Goal: Task Accomplishment & Management: Manage account settings

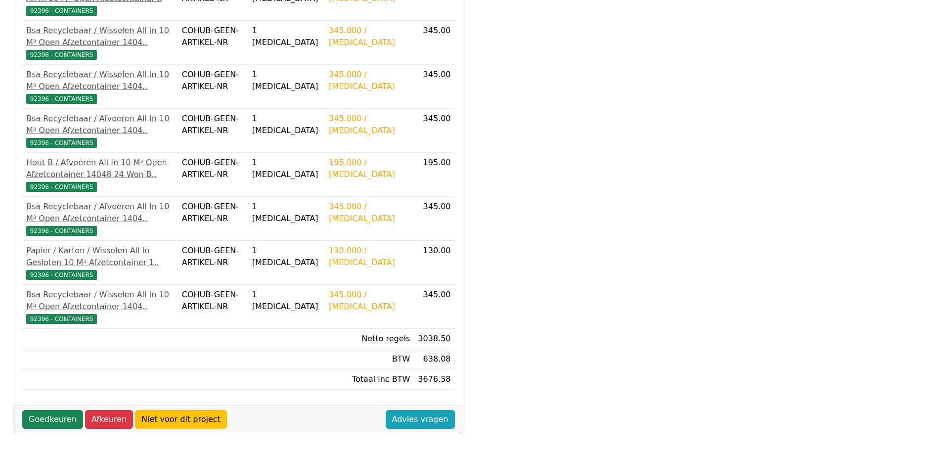
scroll to position [403, 0]
click at [50, 420] on link "Goedkeuren" at bounding box center [52, 419] width 61 height 19
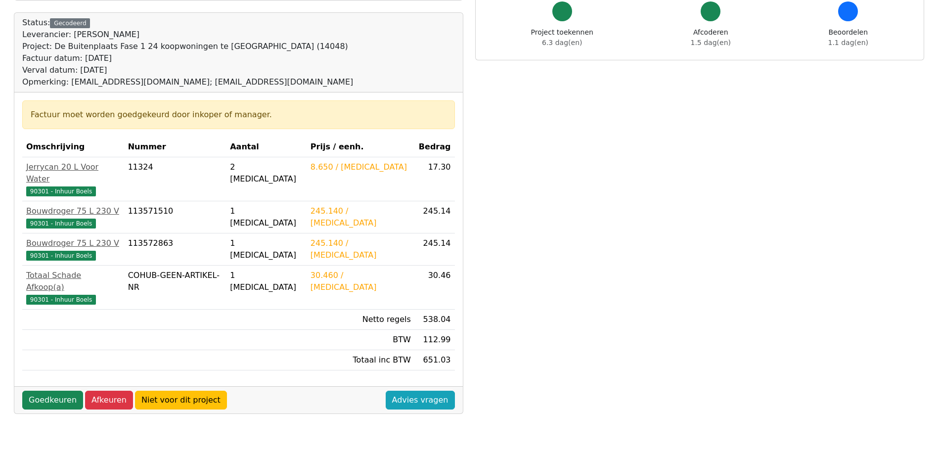
scroll to position [99, 0]
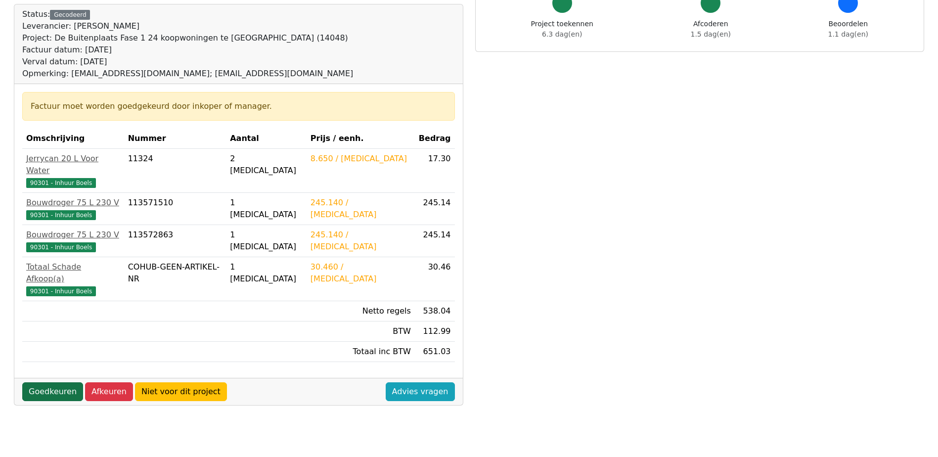
click at [47, 382] on link "Goedkeuren" at bounding box center [52, 391] width 61 height 19
